Goal: Task Accomplishment & Management: Use online tool/utility

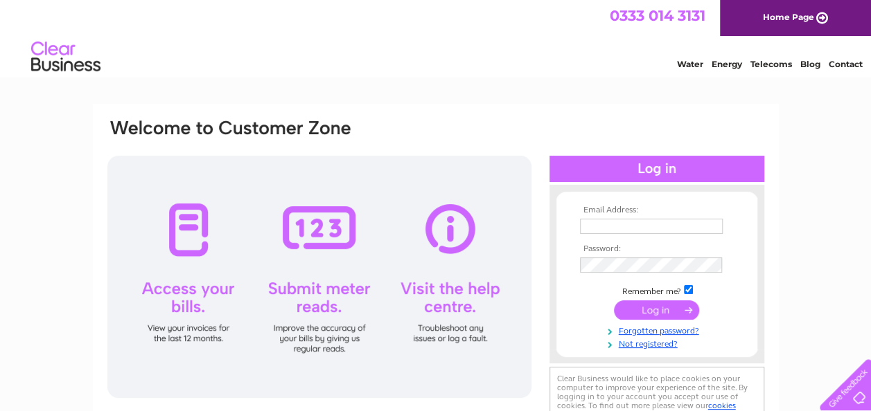
type input "[EMAIL_ADDRESS][DOMAIN_NAME]"
click at [648, 310] on input "submit" at bounding box center [656, 310] width 85 height 19
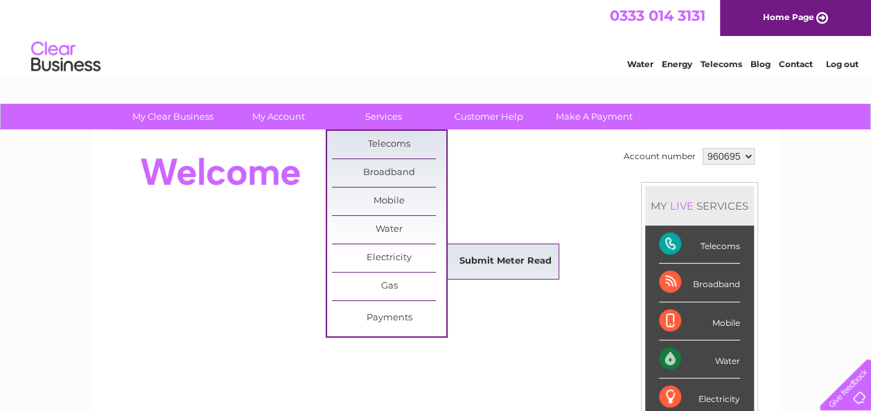
click at [471, 255] on link "Submit Meter Read" at bounding box center [505, 262] width 114 height 28
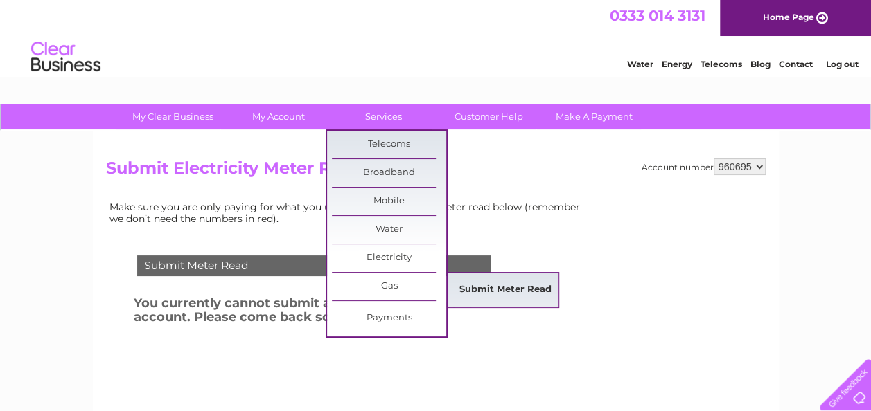
click at [479, 285] on link "Submit Meter Read" at bounding box center [505, 290] width 114 height 28
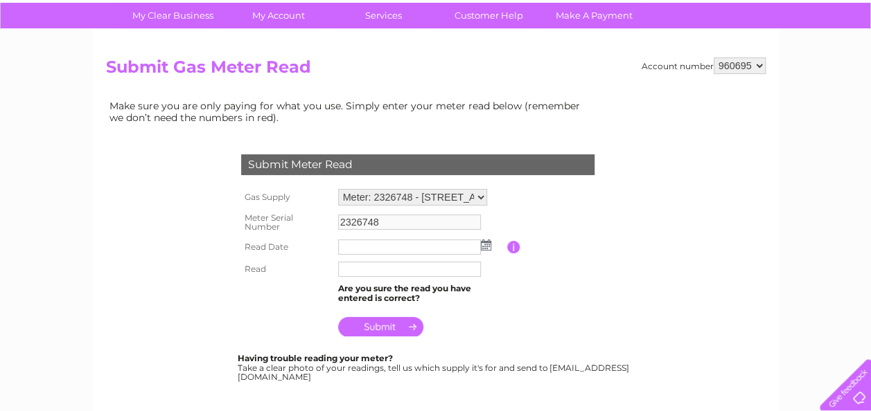
scroll to position [139, 0]
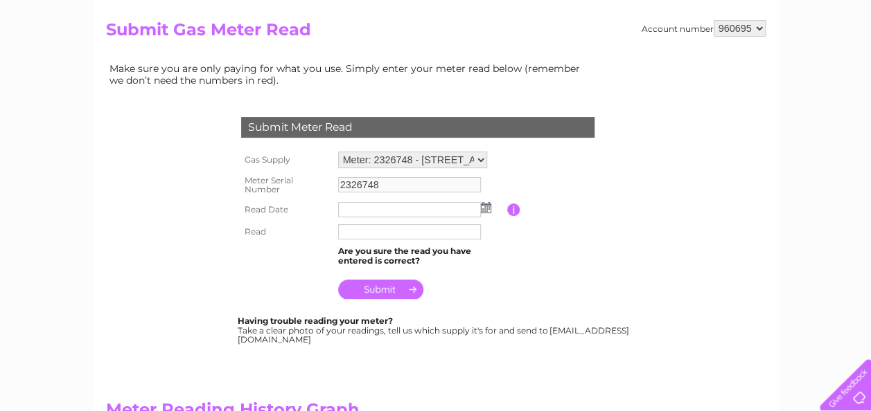
click at [485, 206] on img at bounding box center [486, 207] width 10 height 11
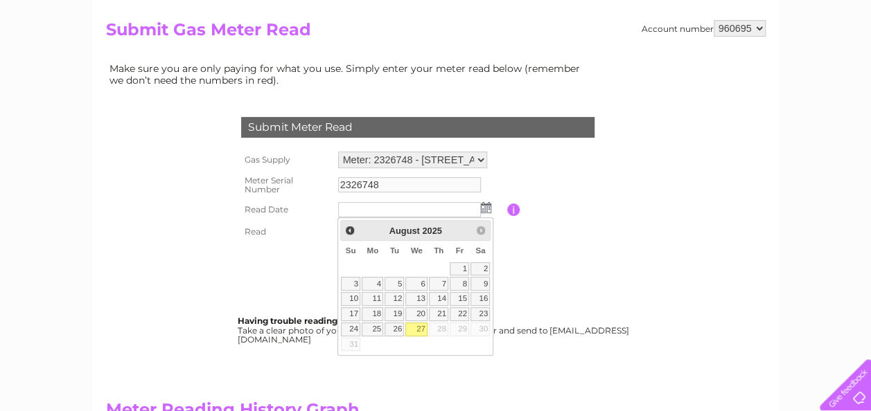
click at [420, 323] on link "27" at bounding box center [416, 330] width 22 height 14
type input "2025/08/27"
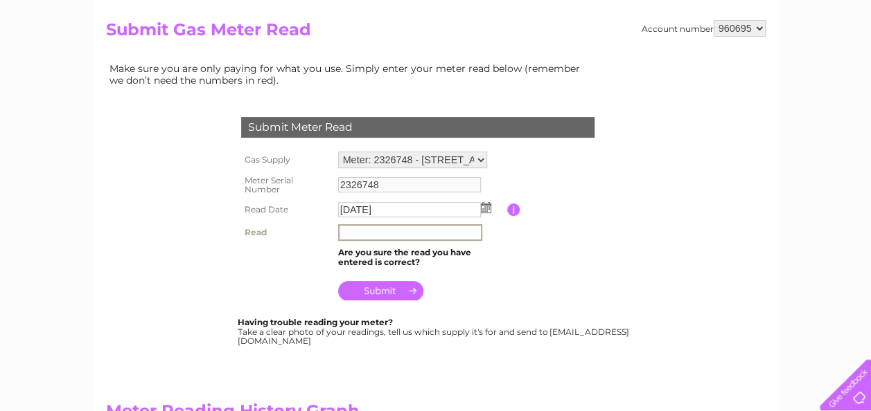
click at [382, 233] on input "text" at bounding box center [410, 232] width 144 height 17
type input "7167"
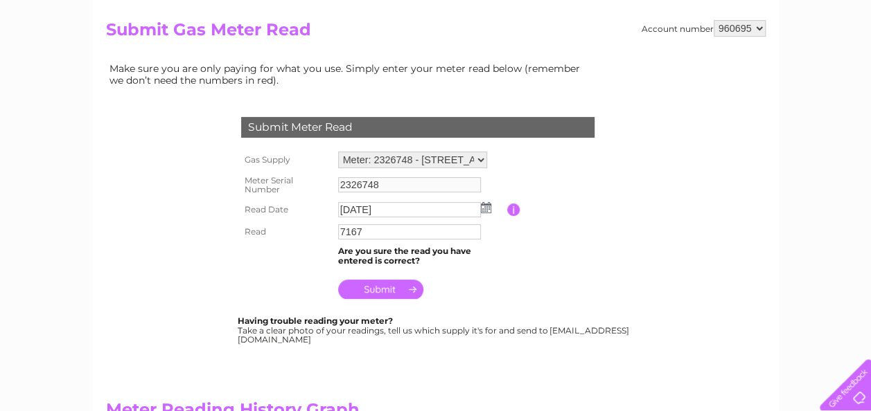
click at [370, 290] on input "submit" at bounding box center [380, 289] width 85 height 19
